Goal: Task Accomplishment & Management: Manage account settings

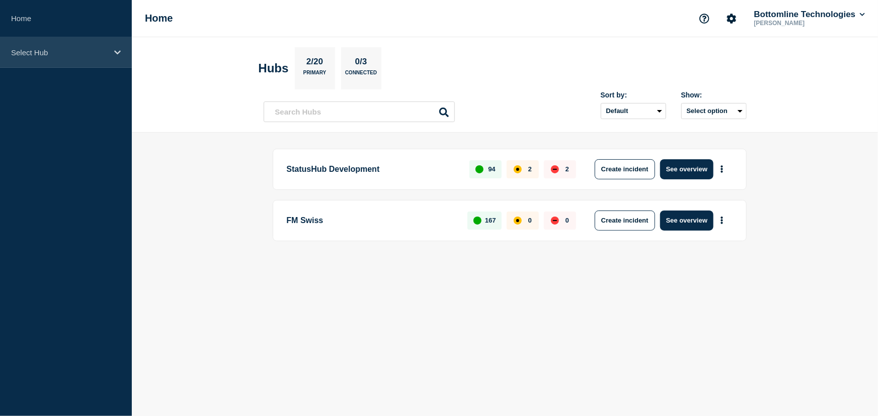
click at [28, 45] on div "Select Hub" at bounding box center [66, 52] width 132 height 31
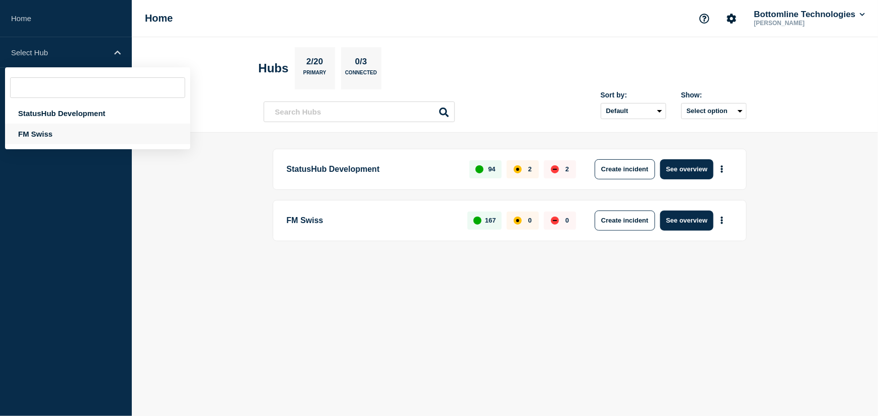
click at [41, 134] on div "FM Swiss" at bounding box center [97, 134] width 185 height 21
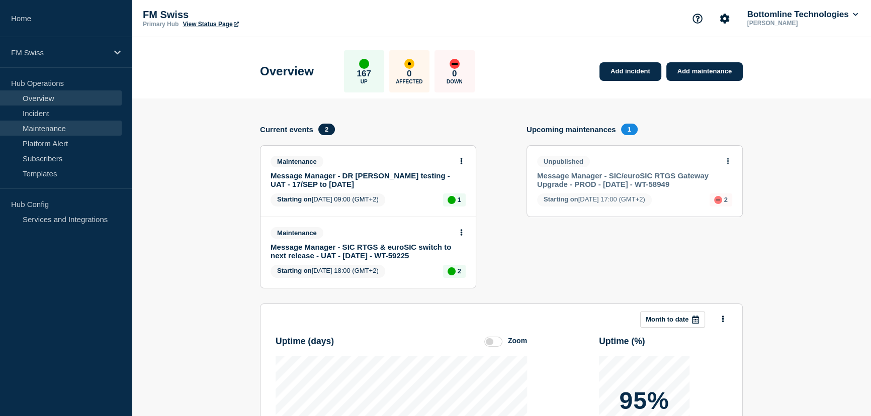
click at [48, 128] on link "Maintenance" at bounding box center [61, 128] width 122 height 15
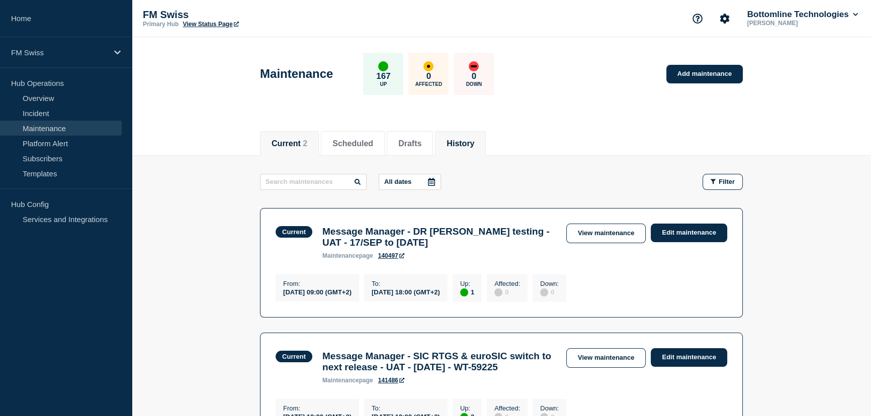
click at [474, 144] on button "History" at bounding box center [461, 143] width 28 height 9
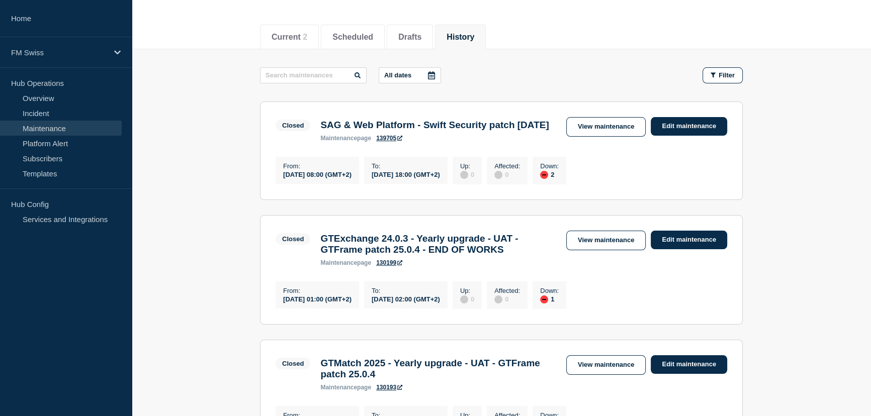
scroll to position [137, 0]
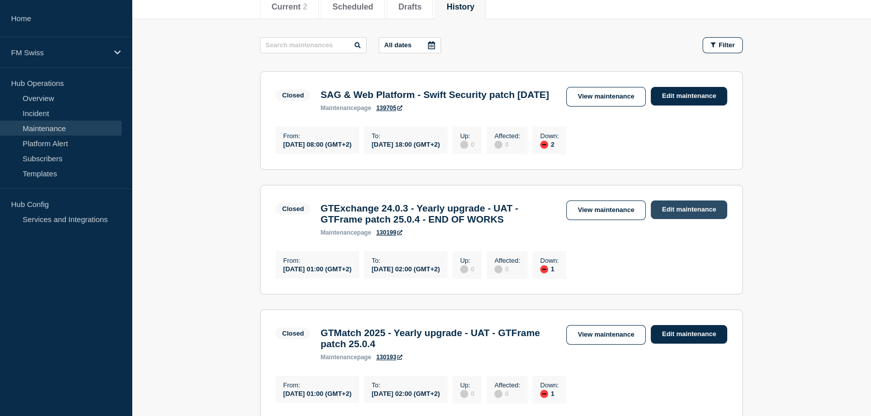
click at [689, 219] on link "Edit maintenance" at bounding box center [689, 210] width 76 height 19
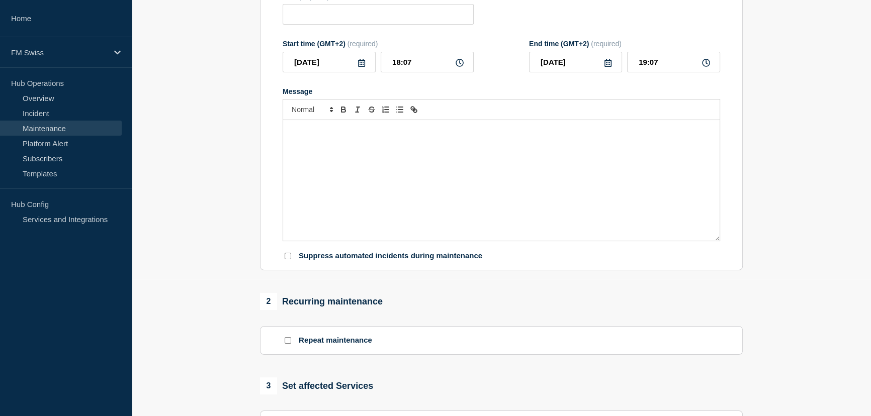
type input "GTExchange 24.0.3 - Yearly upgrade - UAT - GTFrame patch 25.0.4 - END OF WORKS"
type input "2025-09-21"
type input "01:00"
type input "2025-09-21"
type input "02:00"
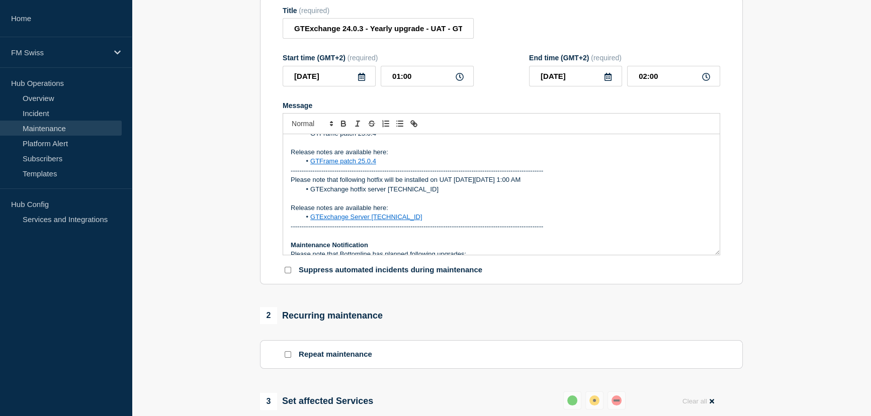
scroll to position [45, 0]
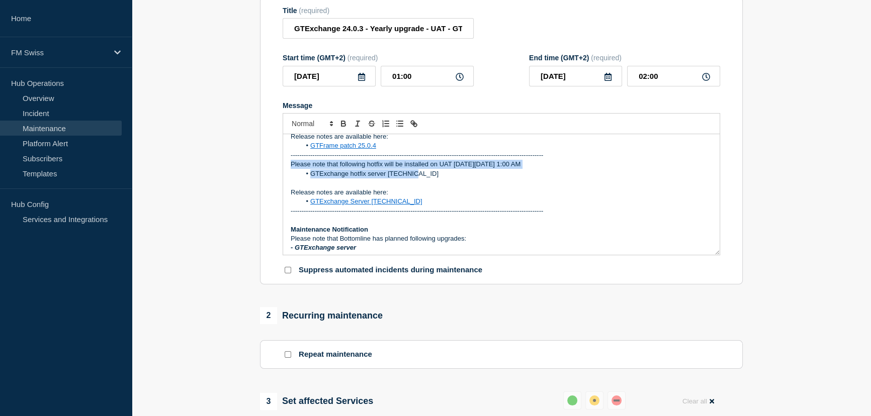
drag, startPoint x: 417, startPoint y: 196, endPoint x: 281, endPoint y: 188, distance: 136.0
click at [281, 188] on section "Title (required) GTExchange 24.0.3 - Yearly upgrade - UAT - GTFrame patch 25.0.…" at bounding box center [501, 141] width 483 height 288
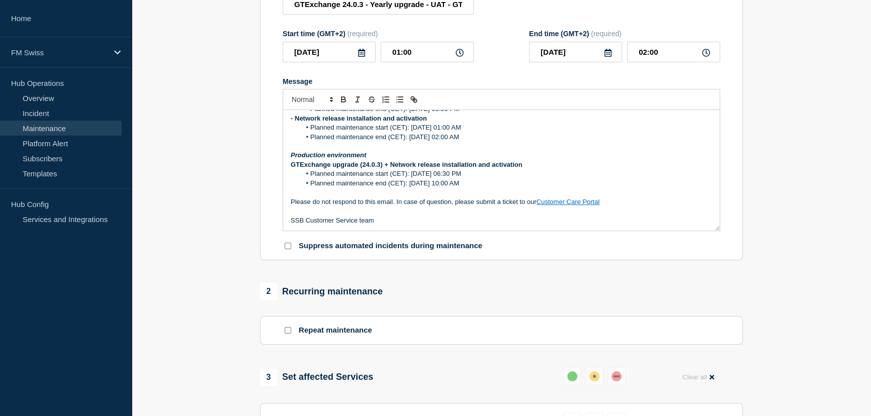
scroll to position [137, 0]
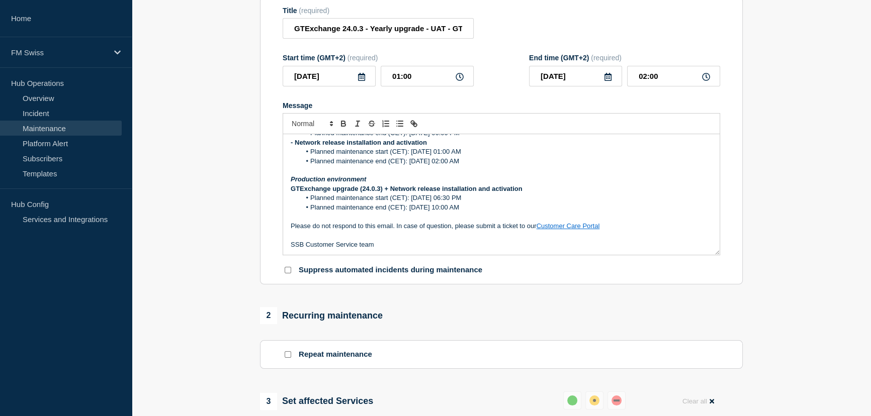
click at [795, 123] on section "1 Provide details Title (required) GTExchange 24.0.3 - Yearly upgrade - UAT - G…" at bounding box center [501, 339] width 739 height 751
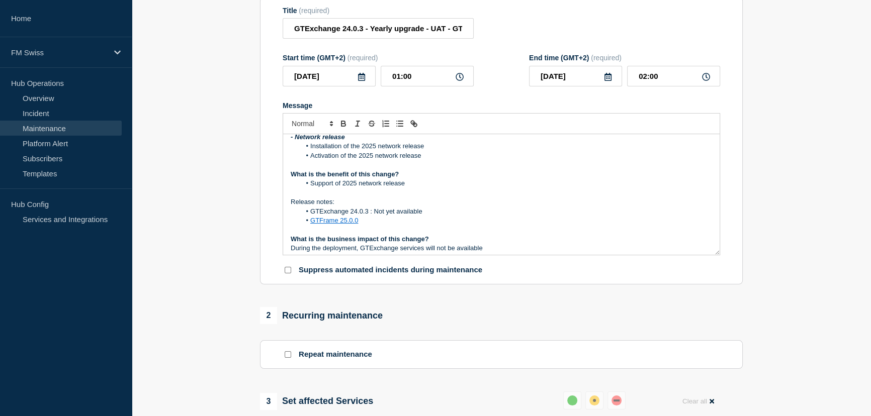
scroll to position [229, 0]
